Goal: Task Accomplishment & Management: Use online tool/utility

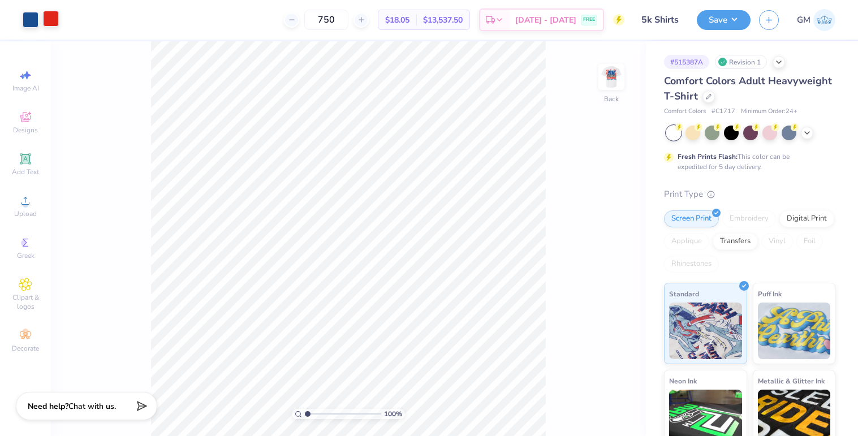
click at [48, 18] on div at bounding box center [51, 19] width 16 height 16
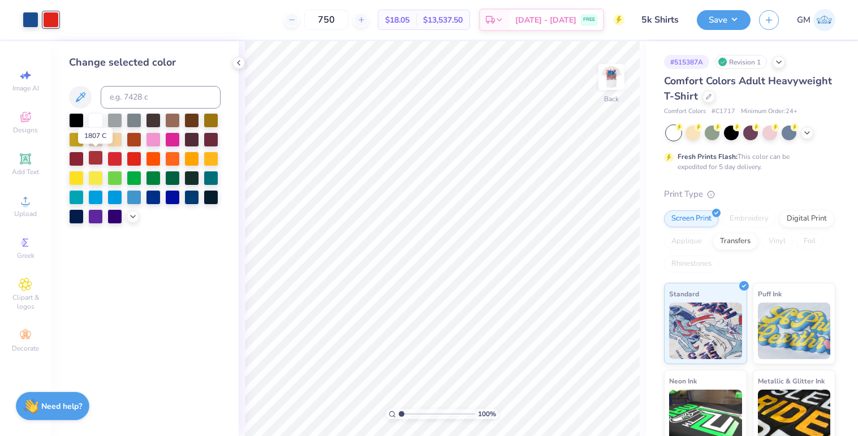
click at [97, 158] on div at bounding box center [95, 158] width 15 height 15
click at [609, 80] on img at bounding box center [611, 76] width 45 height 45
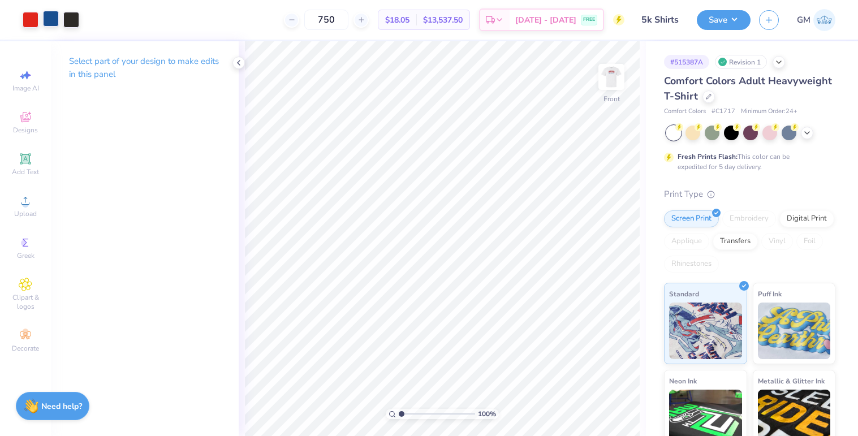
click at [53, 21] on div at bounding box center [51, 19] width 16 height 16
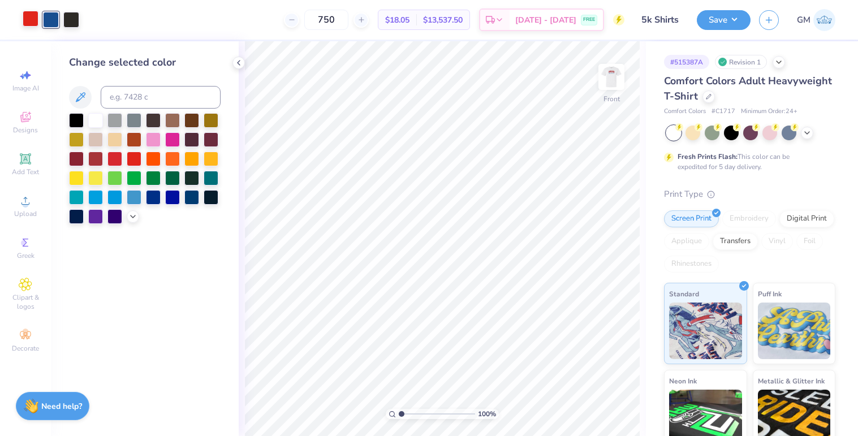
click at [31, 19] on div at bounding box center [31, 19] width 16 height 16
click at [93, 156] on div at bounding box center [95, 158] width 15 height 15
click at [609, 74] on img at bounding box center [611, 76] width 45 height 45
click at [715, 20] on button "Save" at bounding box center [724, 18] width 54 height 20
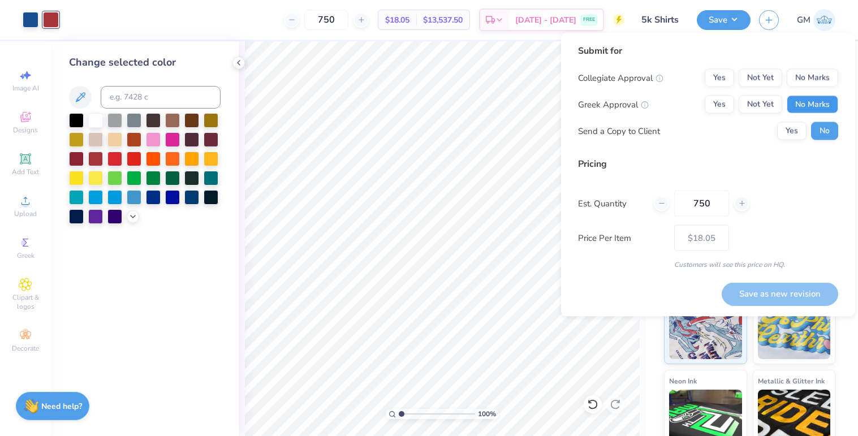
click at [818, 104] on button "No Marks" at bounding box center [812, 105] width 51 height 18
click at [817, 78] on button "No Marks" at bounding box center [812, 78] width 51 height 18
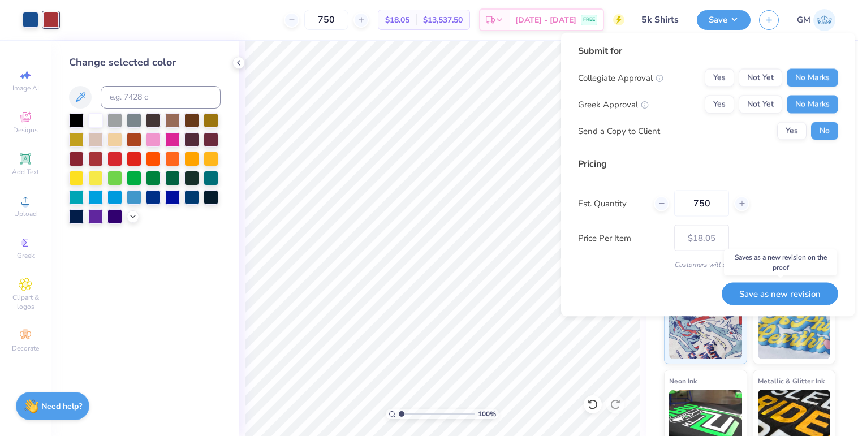
click at [796, 294] on button "Save as new revision" at bounding box center [780, 293] width 117 height 23
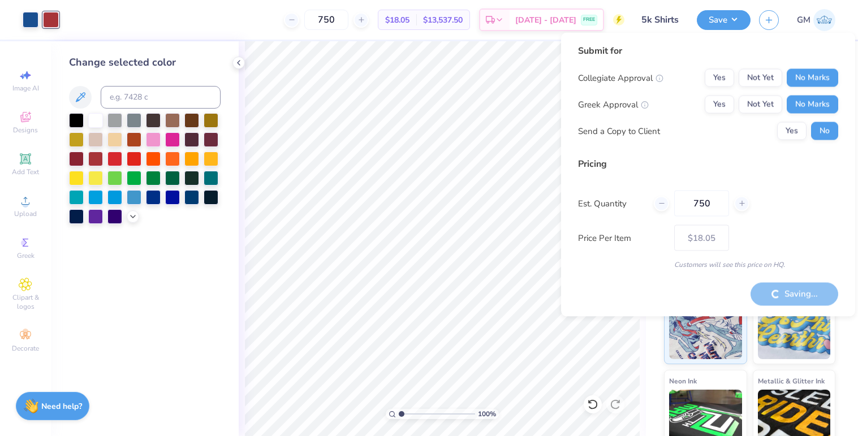
type input "– –"
